Goal: Transaction & Acquisition: Purchase product/service

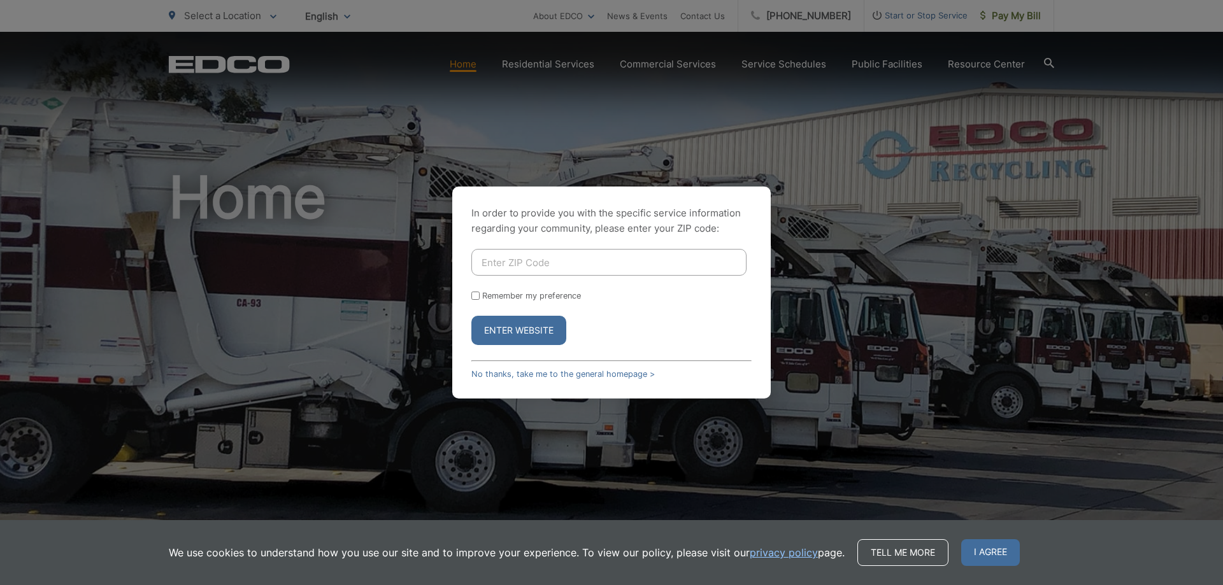
click at [581, 262] on input "Enter ZIP Code" at bounding box center [608, 262] width 275 height 27
type input "92025"
click at [471, 316] on button "Enter Website" at bounding box center [518, 330] width 95 height 29
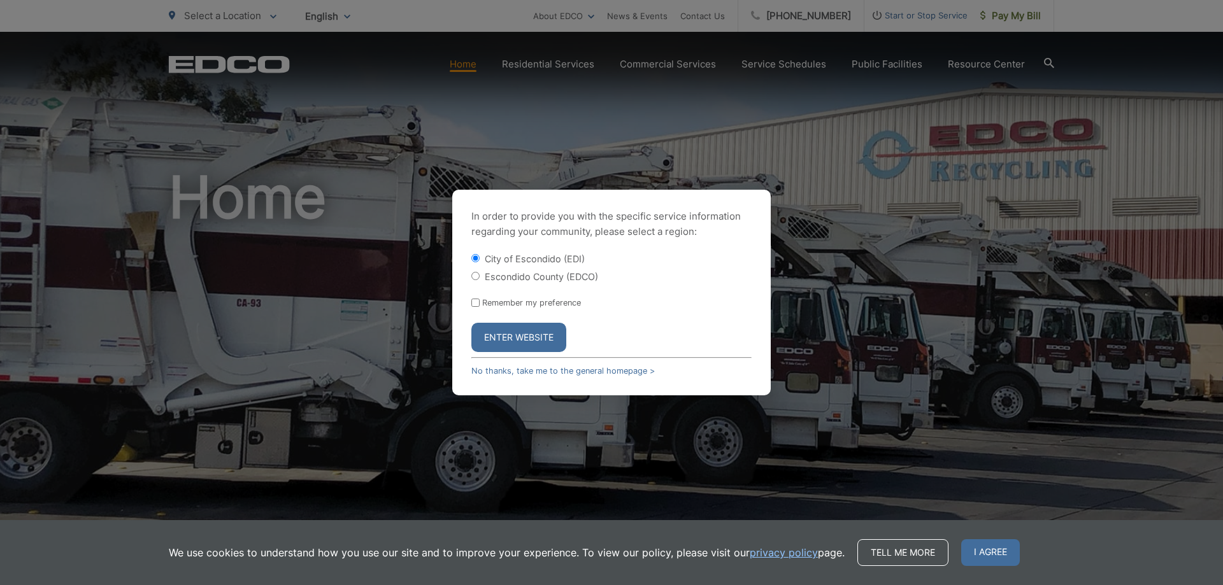
click at [476, 275] on input "Escondido County (EDCO)" at bounding box center [475, 276] width 8 height 8
radio input "true"
click at [515, 332] on button "Enter Website" at bounding box center [518, 337] width 95 height 29
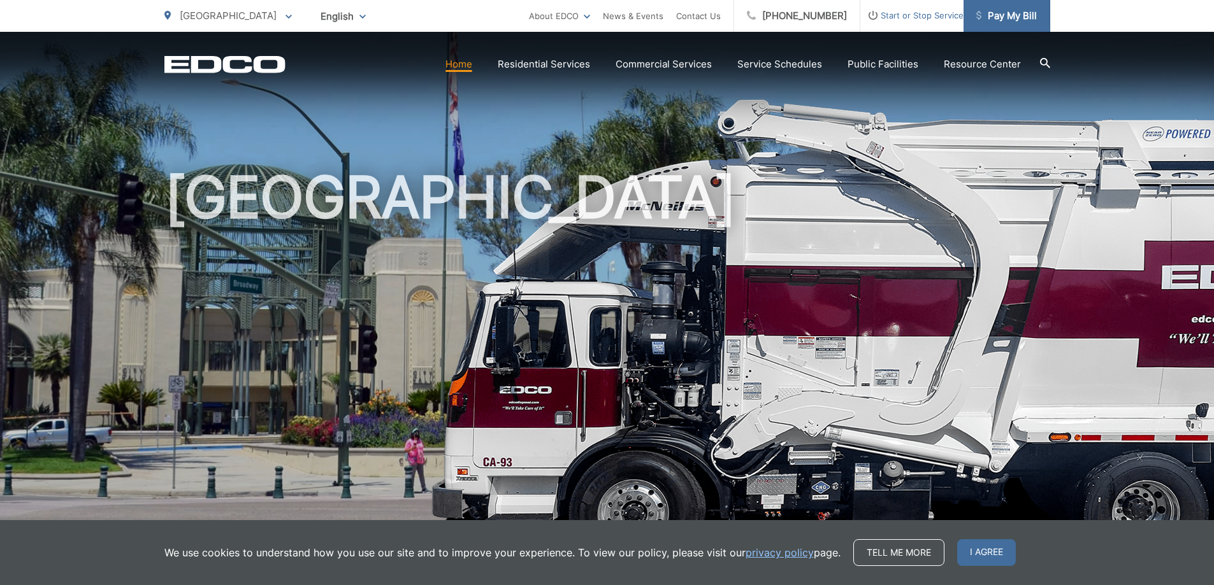
click at [1000, 14] on span "Pay My Bill" at bounding box center [1006, 15] width 61 height 15
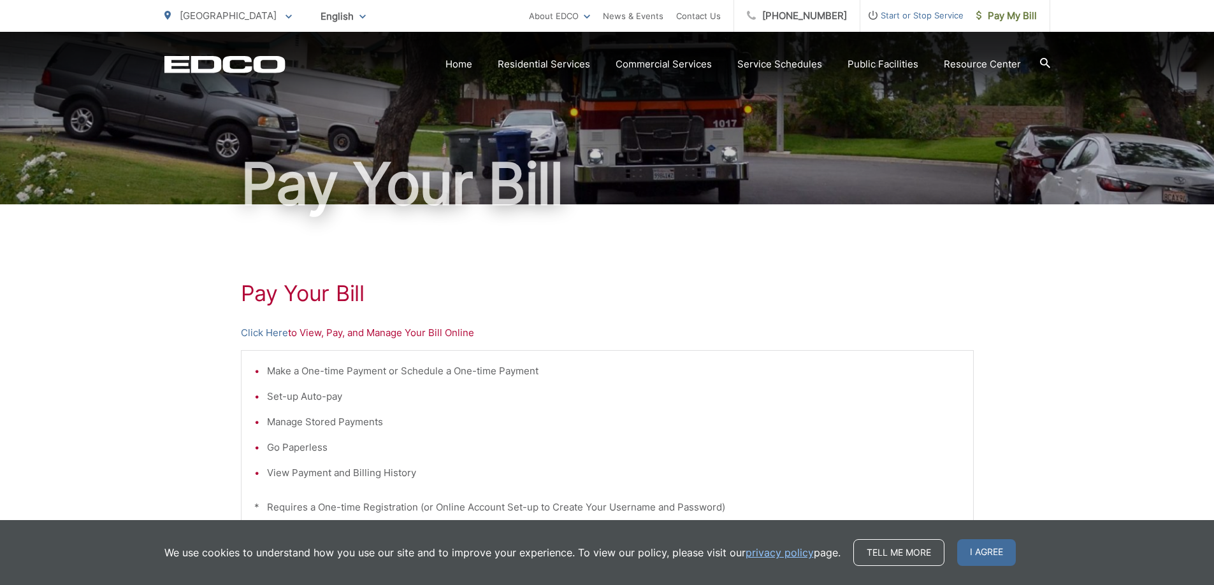
scroll to position [127, 0]
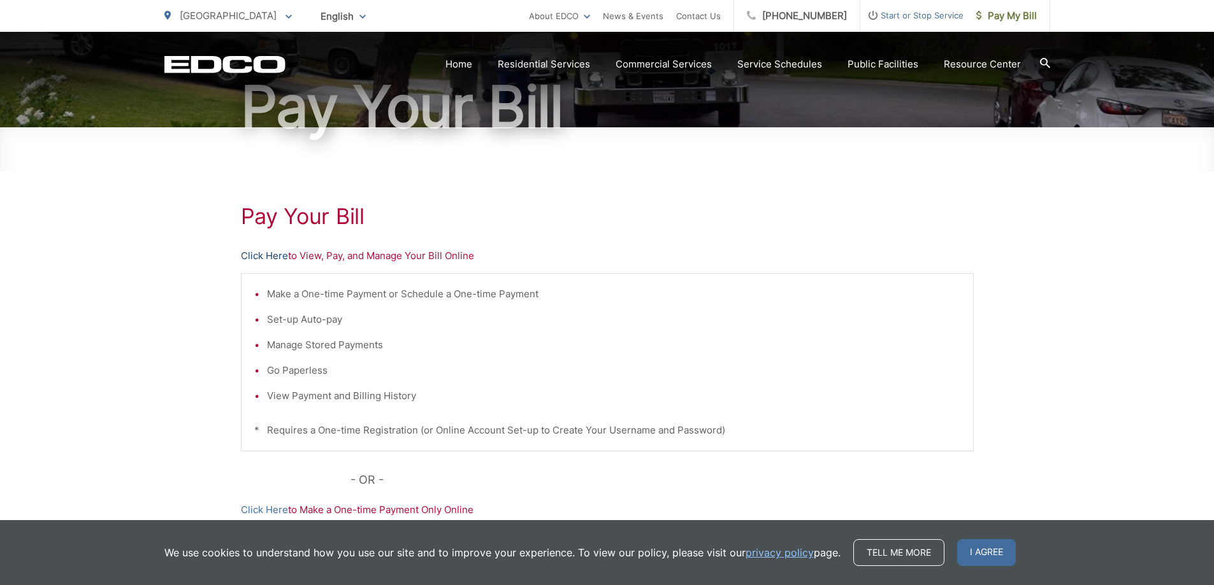
click at [273, 252] on link "Click Here" at bounding box center [264, 255] width 47 height 15
